Goal: Information Seeking & Learning: Learn about a topic

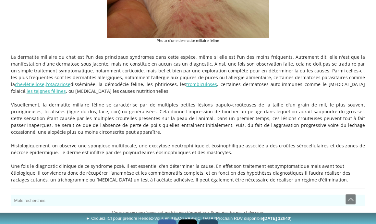
scroll to position [227, 0]
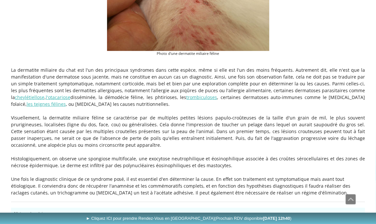
drag, startPoint x: 350, startPoint y: 34, endPoint x: 348, endPoint y: 26, distance: 9.0
click at [350, 30] on figure "Photo d'une dermatite miliaire féline" at bounding box center [188, 0] width 354 height 114
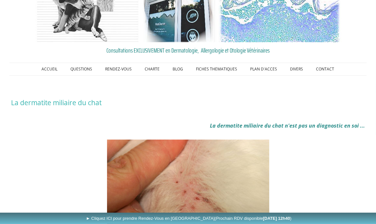
scroll to position [0, 0]
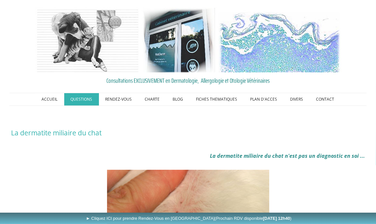
click at [85, 105] on link "QUESTIONS" at bounding box center [81, 99] width 35 height 12
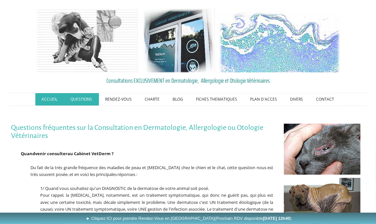
click at [54, 105] on link "ACCUEIL" at bounding box center [49, 99] width 29 height 12
